Goal: Navigation & Orientation: Find specific page/section

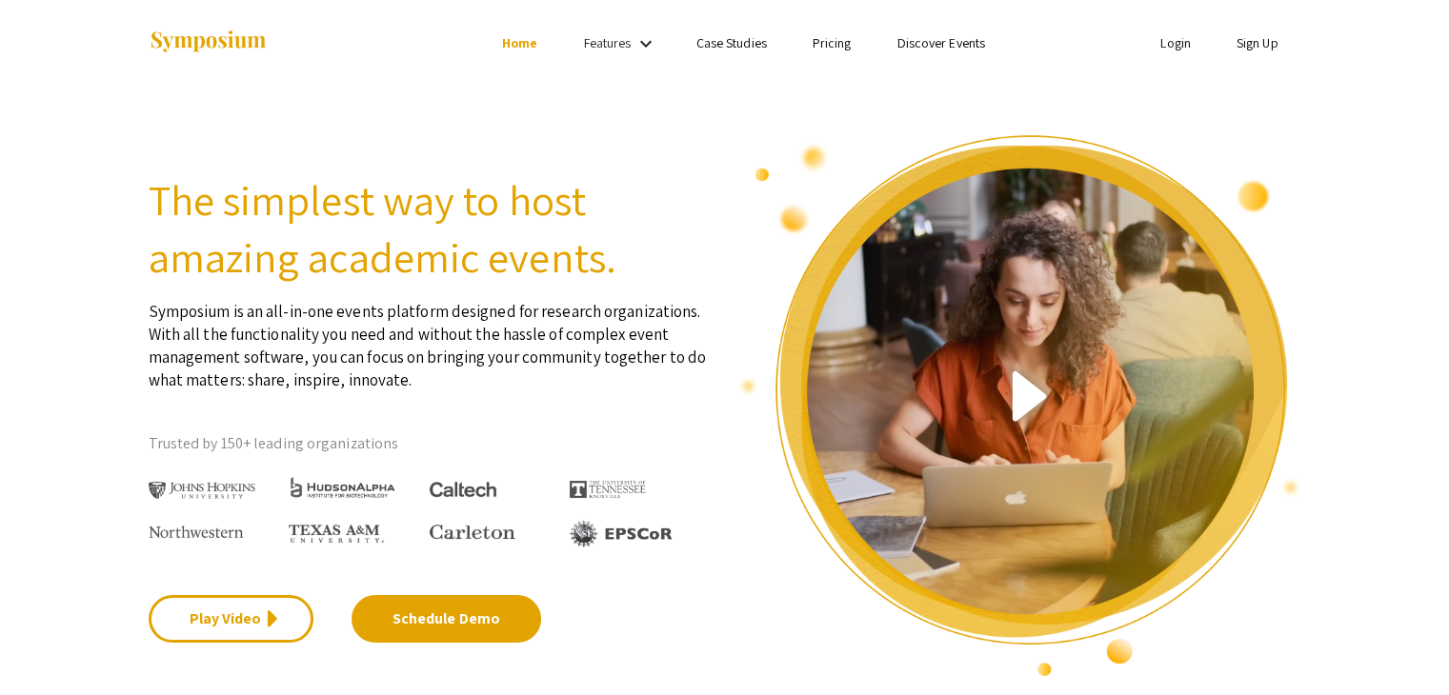
click at [754, 62] on ul "Skip navigation Home Features keyboard_arrow_down Case Studies Pricing Discover…" at bounding box center [724, 43] width 380 height 86
click at [745, 50] on link "Case Studies" at bounding box center [731, 42] width 70 height 17
